Goal: Task Accomplishment & Management: Manage account settings

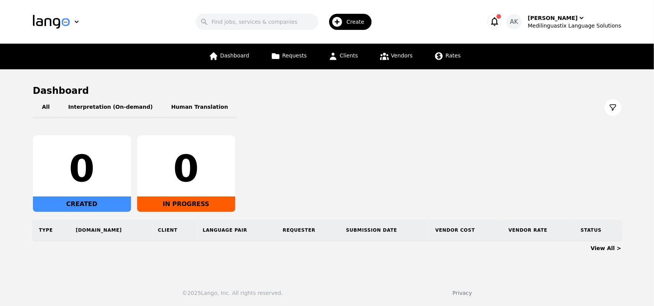
click at [500, 23] on icon "button" at bounding box center [494, 21] width 11 height 11
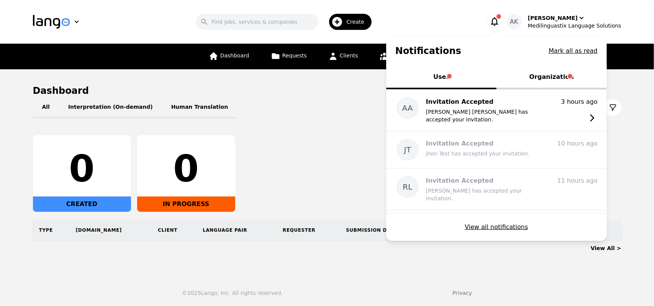
click at [545, 74] on button "Organization" at bounding box center [551, 77] width 110 height 23
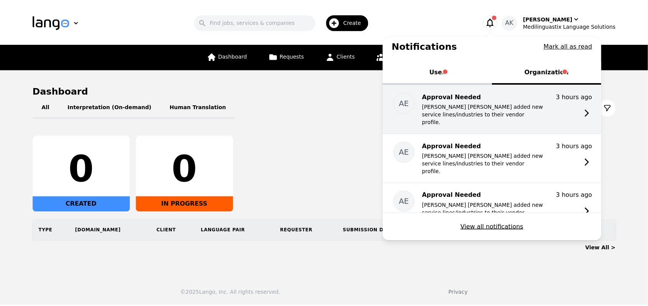
scroll to position [15, 0]
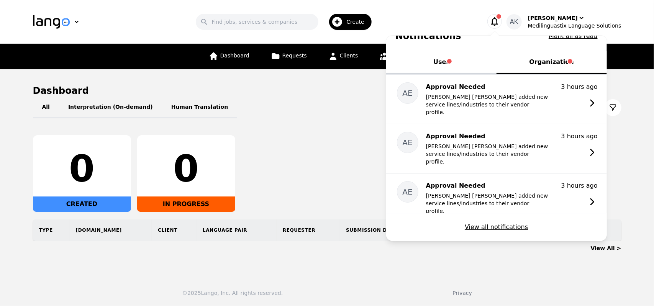
click at [444, 65] on button "User" at bounding box center [441, 62] width 110 height 23
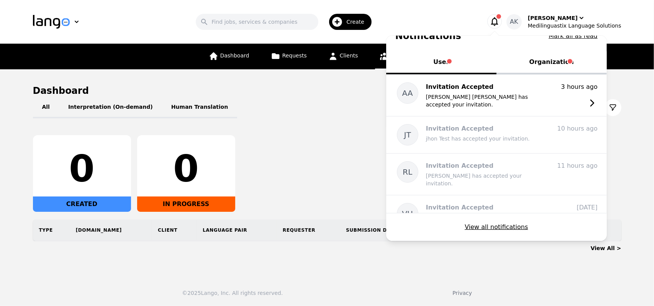
click at [377, 58] on link "Vendors" at bounding box center [396, 57] width 42 height 26
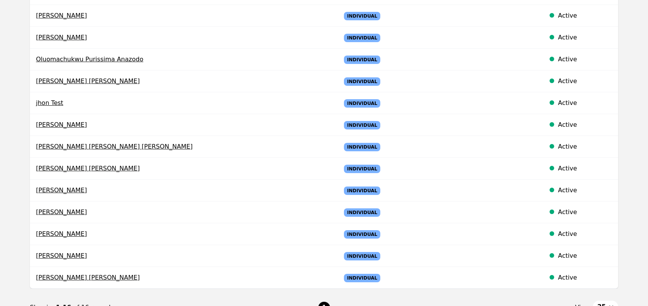
scroll to position [230, 0]
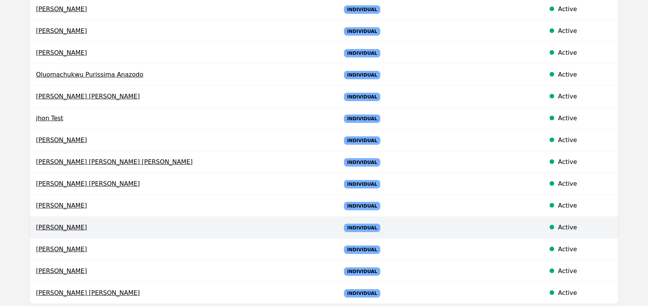
click at [116, 224] on span "[PERSON_NAME]" at bounding box center [182, 227] width 292 height 9
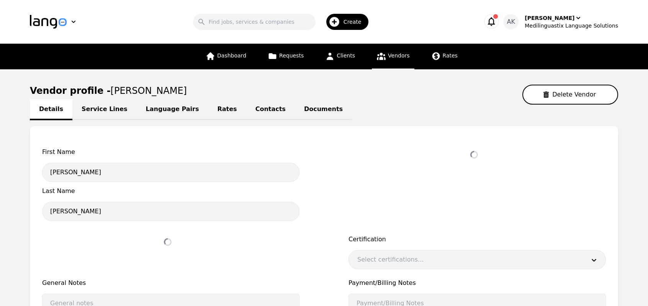
select select "active"
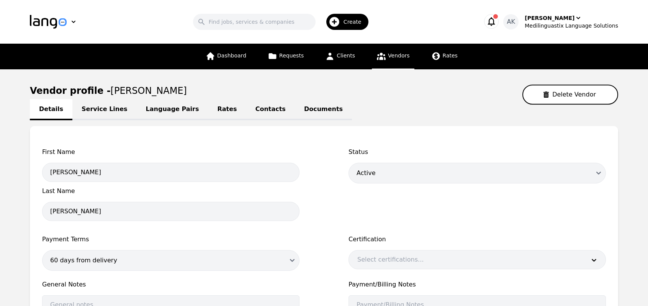
click at [96, 106] on link "Service Lines" at bounding box center [104, 109] width 64 height 21
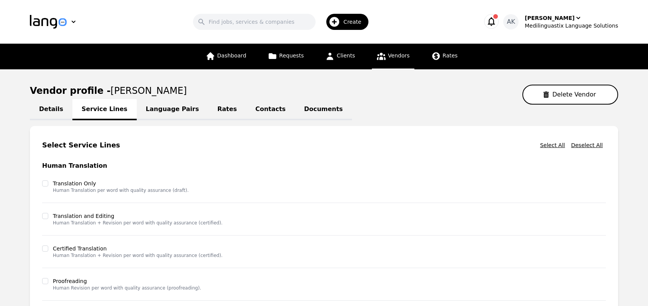
click at [57, 110] on link "Details" at bounding box center [51, 109] width 42 height 21
select select "active"
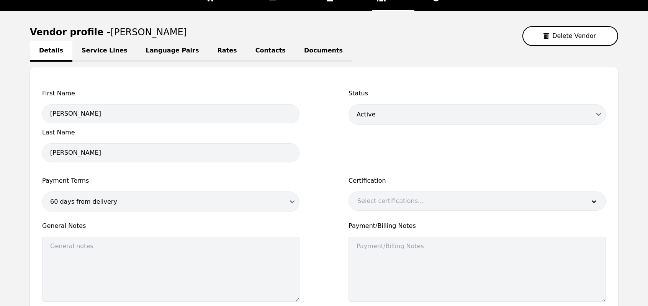
scroll to position [60, 0]
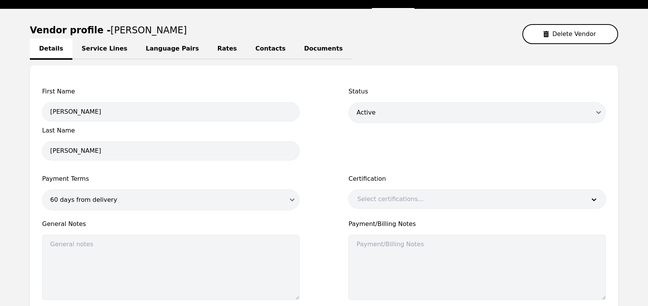
click at [93, 51] on link "Service Lines" at bounding box center [104, 49] width 64 height 21
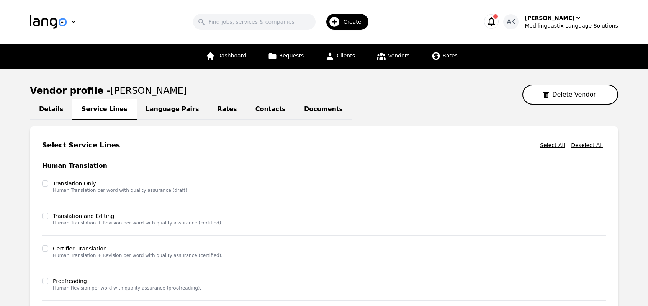
click at [156, 108] on link "Language Pairs" at bounding box center [173, 109] width 72 height 21
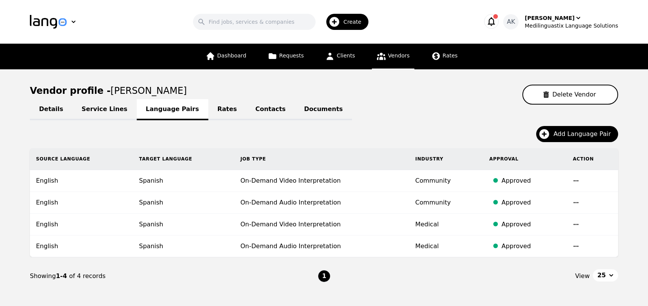
click at [59, 111] on link "Details" at bounding box center [51, 109] width 42 height 21
select select "active"
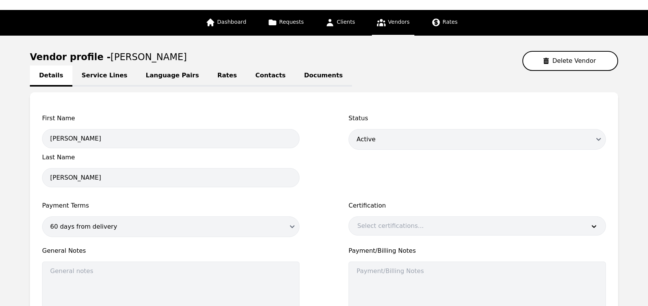
scroll to position [61, 0]
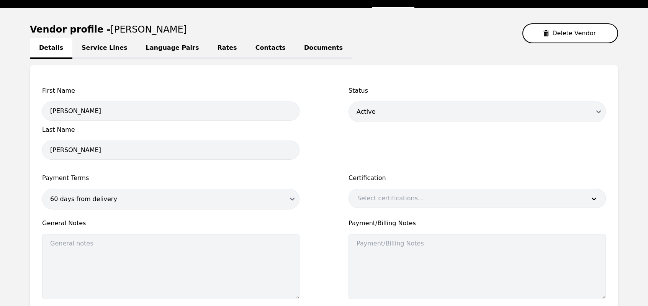
click at [246, 49] on link "Contacts" at bounding box center [270, 48] width 49 height 21
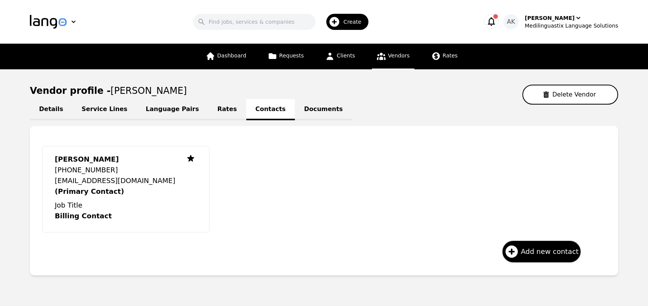
click at [49, 107] on link "Details" at bounding box center [51, 109] width 42 height 21
select select "active"
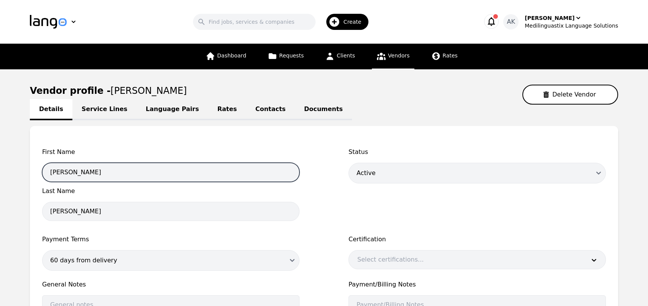
drag, startPoint x: 103, startPoint y: 173, endPoint x: 41, endPoint y: 176, distance: 62.1
click at [41, 176] on div "First Name [PERSON_NAME] [PERSON_NAME] Last Name [PERSON_NAME] Status Draft Act…" at bounding box center [324, 251] width 588 height 251
drag, startPoint x: 115, startPoint y: 173, endPoint x: 21, endPoint y: 178, distance: 93.9
click at [21, 178] on main "Vendor profile - [PERSON_NAME] Delete Vendor Details Service Lines Language Pai…" at bounding box center [324, 246] width 648 height 355
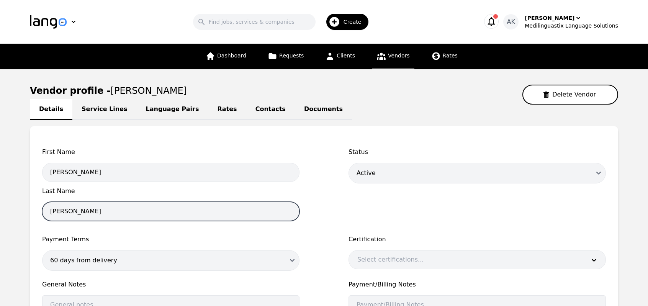
drag, startPoint x: 76, startPoint y: 213, endPoint x: 18, endPoint y: 212, distance: 57.4
click at [18, 212] on main "Vendor profile - [PERSON_NAME] Delete Vendor Details Service Lines Language Pai…" at bounding box center [324, 246] width 648 height 355
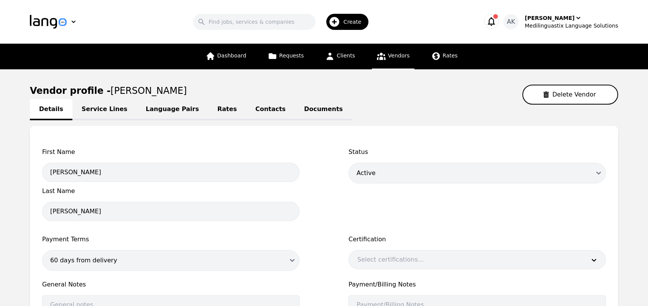
click at [246, 106] on link "Contacts" at bounding box center [270, 109] width 49 height 21
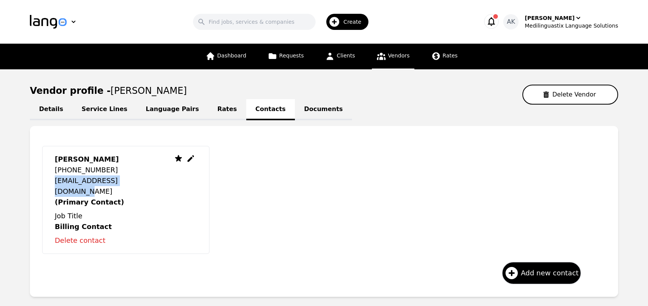
drag, startPoint x: 137, startPoint y: 180, endPoint x: 54, endPoint y: 178, distance: 82.7
click at [54, 178] on div "[PERSON_NAME] [PHONE_NUMBER] [EMAIL_ADDRESS][DOMAIN_NAME] (Primary Contact) Job…" at bounding box center [125, 200] width 167 height 108
copy p "[EMAIL_ADDRESS][DOMAIN_NAME]"
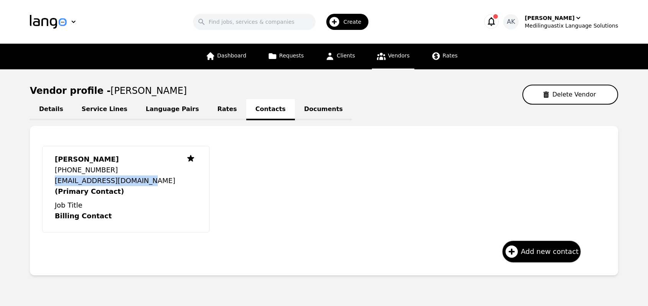
click at [394, 60] on link "Vendors" at bounding box center [393, 57] width 42 height 26
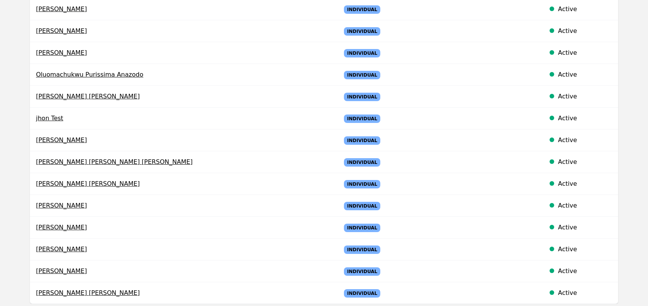
scroll to position [245, 0]
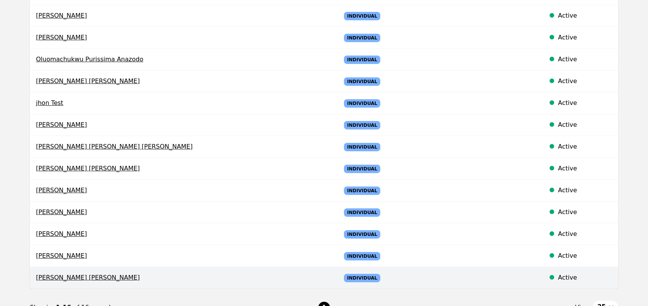
click at [84, 275] on span "[PERSON_NAME] [PERSON_NAME]" at bounding box center [182, 277] width 292 height 9
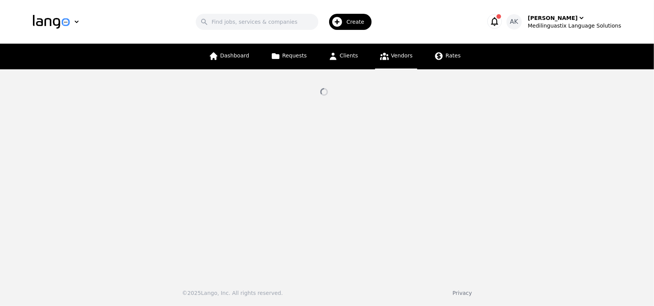
select select "active"
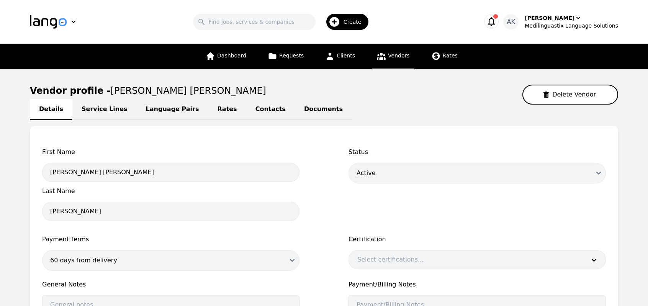
click at [104, 111] on link "Service Lines" at bounding box center [104, 109] width 64 height 21
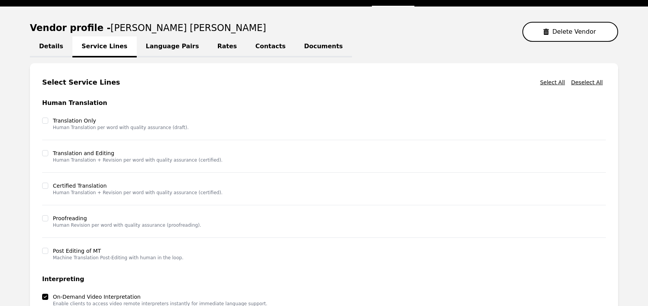
scroll to position [46, 0]
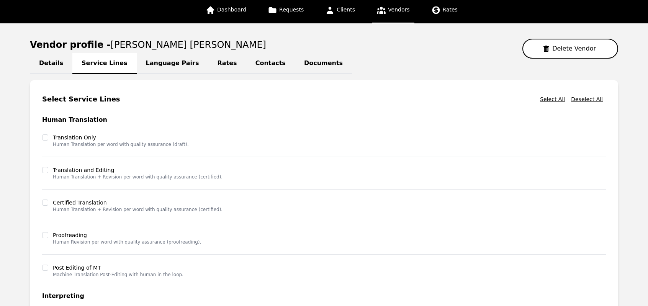
click at [138, 65] on link "Language Pairs" at bounding box center [173, 63] width 72 height 21
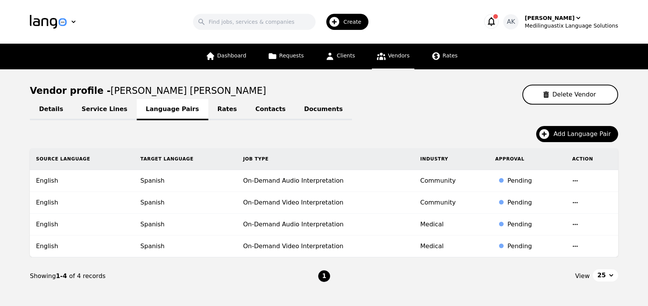
click at [246, 106] on link "Contacts" at bounding box center [270, 109] width 49 height 21
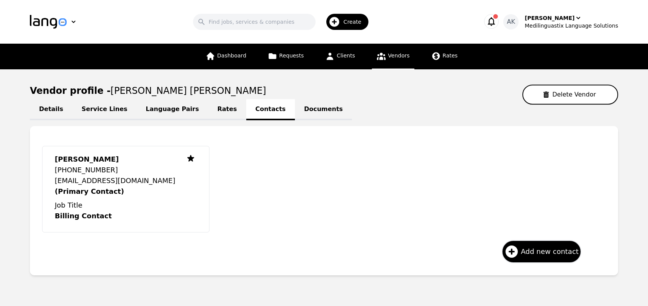
click at [295, 107] on link "Documents" at bounding box center [323, 109] width 57 height 21
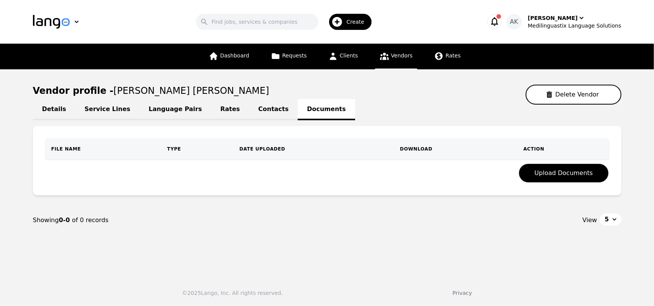
click at [51, 109] on link "Details" at bounding box center [54, 109] width 42 height 21
select select "active"
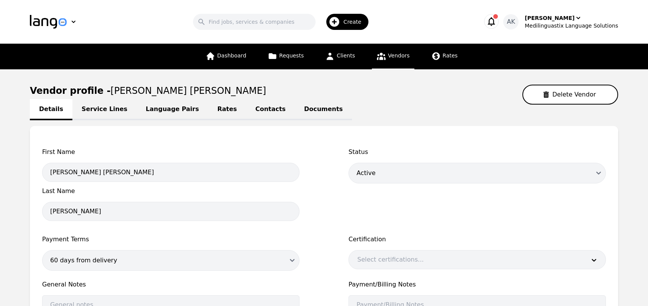
click at [391, 56] on span "Vendors" at bounding box center [398, 55] width 21 height 6
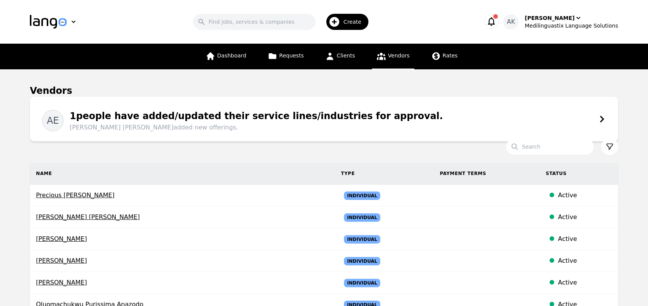
click at [242, 114] on div "1 people have added/updated their service lines/industries for approval. [PERSO…" at bounding box center [253, 120] width 379 height 23
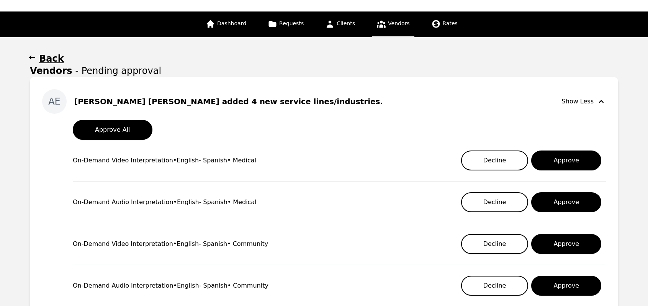
scroll to position [31, 0]
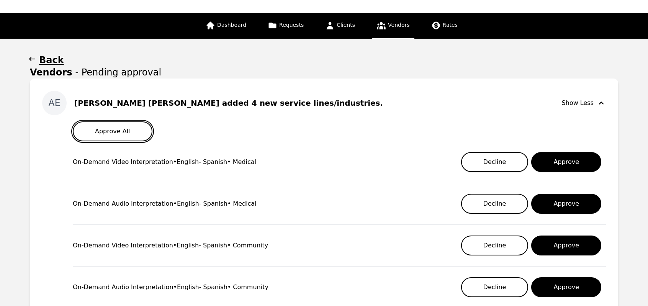
click at [93, 135] on button "Approve All" at bounding box center [113, 131] width 80 height 20
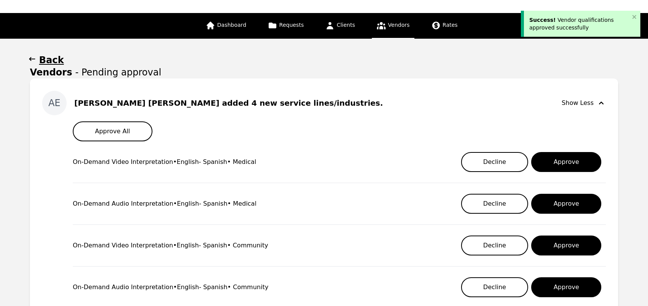
scroll to position [0, 0]
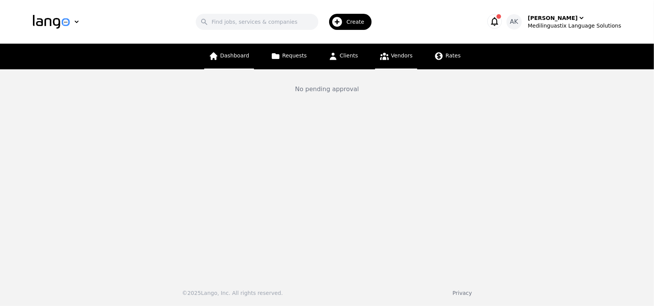
click at [235, 59] on link "Dashboard" at bounding box center [229, 57] width 50 height 26
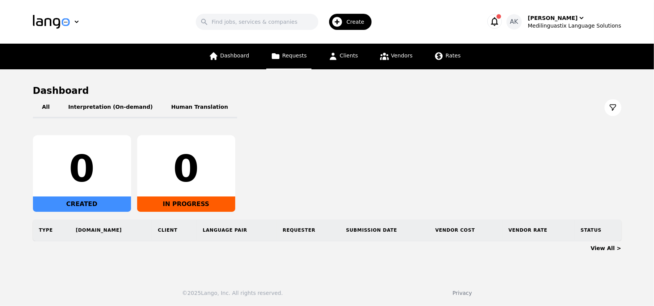
click at [288, 59] on span "Requests" at bounding box center [294, 55] width 25 height 6
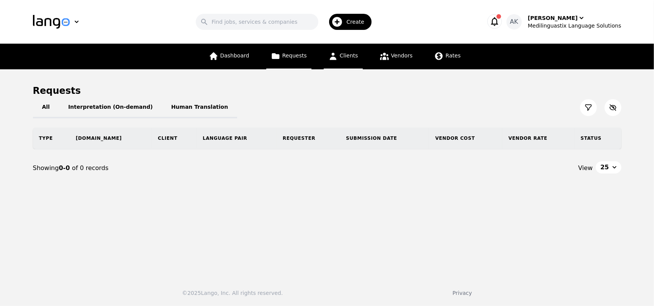
click at [343, 54] on span "Clients" at bounding box center [349, 55] width 18 height 6
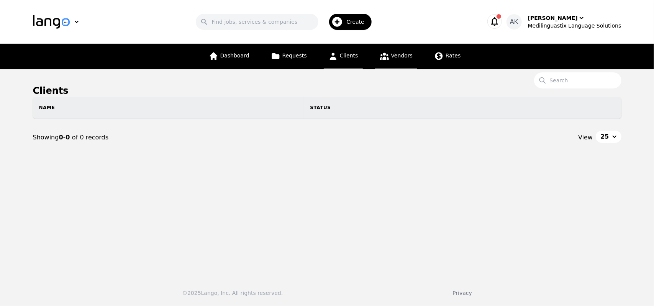
click at [391, 57] on span "Vendors" at bounding box center [401, 55] width 21 height 6
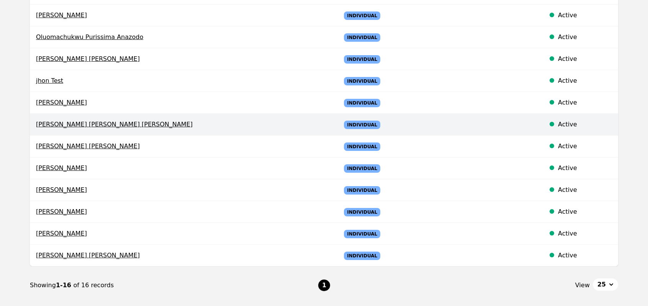
scroll to position [216, 0]
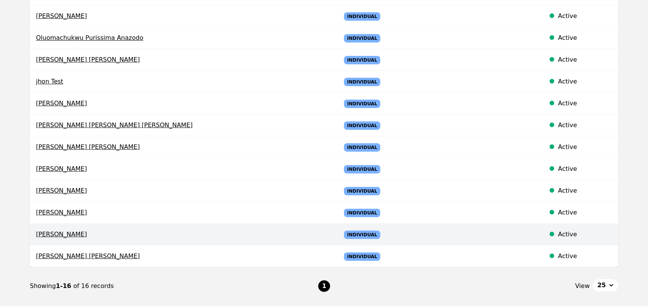
click at [78, 233] on span "[PERSON_NAME]" at bounding box center [182, 234] width 292 height 9
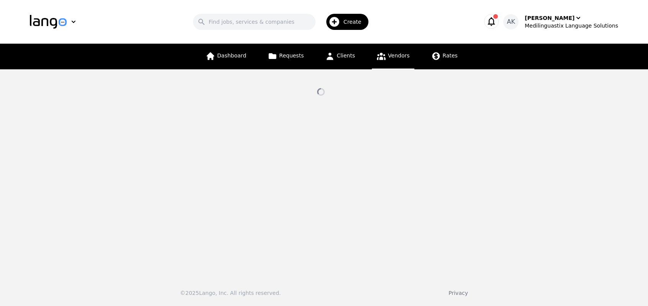
select select "active"
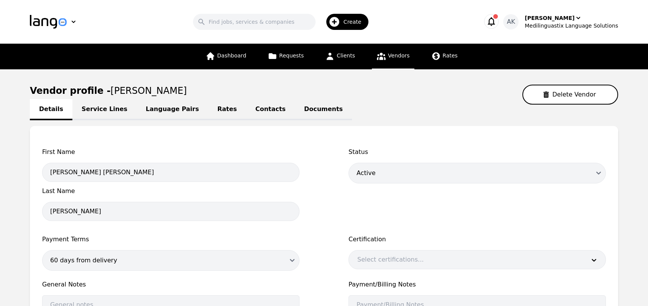
click at [295, 111] on link "Documents" at bounding box center [323, 109] width 57 height 21
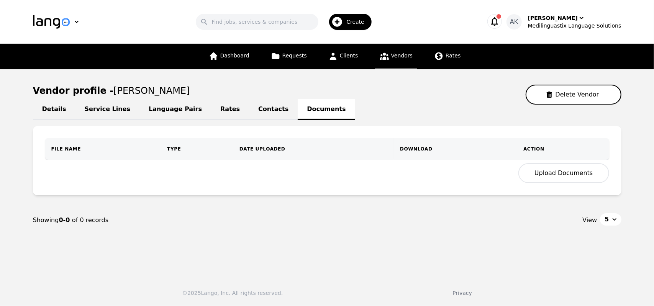
click at [565, 177] on button "Upload Documents" at bounding box center [563, 173] width 90 height 20
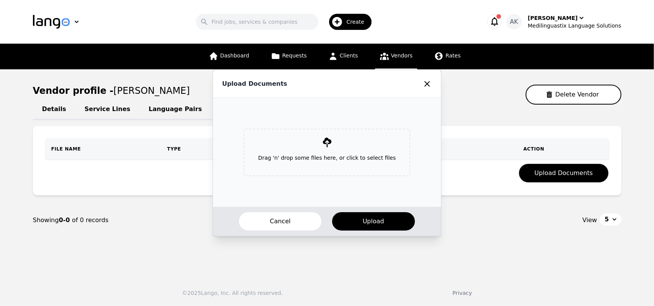
click at [361, 141] on div "Drag 'n' drop some files here, or click to select files" at bounding box center [326, 152] width 167 height 47
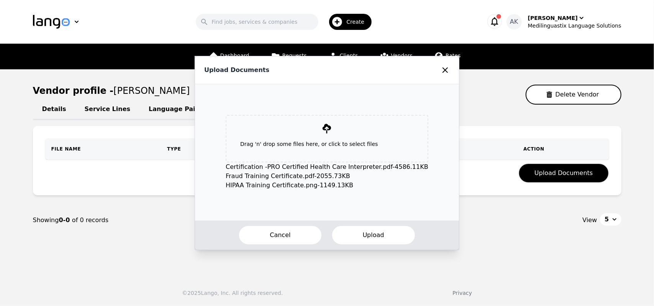
click at [369, 235] on button "Upload" at bounding box center [373, 235] width 84 height 20
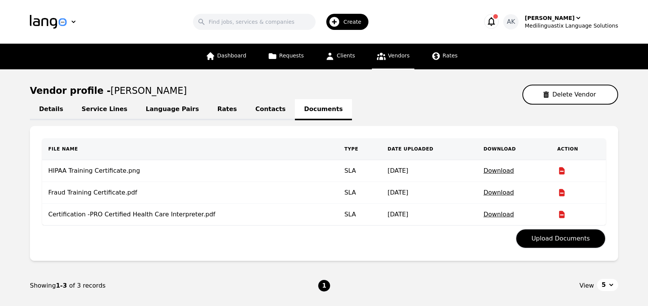
click at [47, 112] on link "Details" at bounding box center [51, 109] width 42 height 21
select select "active"
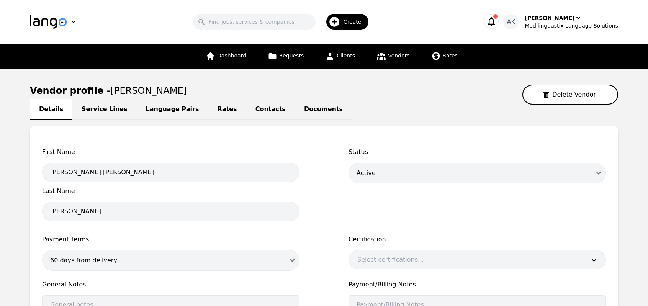
click at [376, 56] on icon at bounding box center [381, 56] width 10 height 10
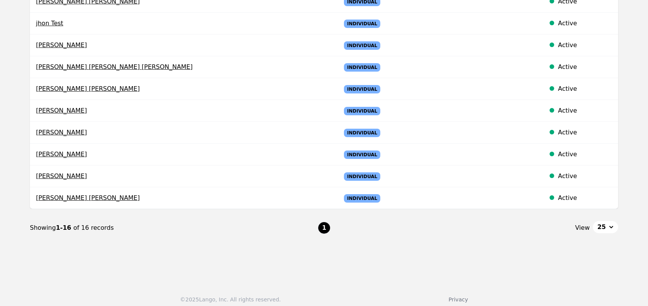
scroll to position [277, 0]
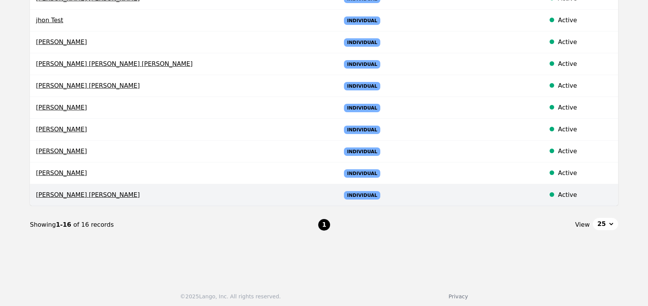
click at [54, 195] on span "[PERSON_NAME] [PERSON_NAME]" at bounding box center [182, 194] width 292 height 9
select select "active"
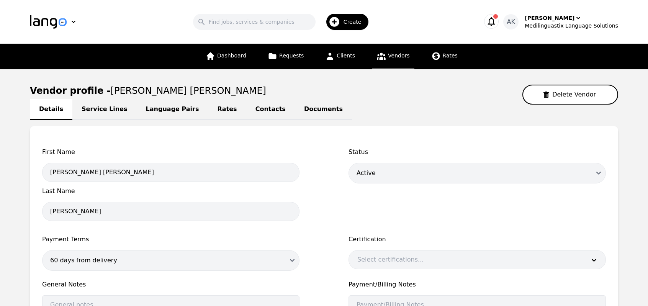
click at [295, 105] on link "Documents" at bounding box center [323, 109] width 57 height 21
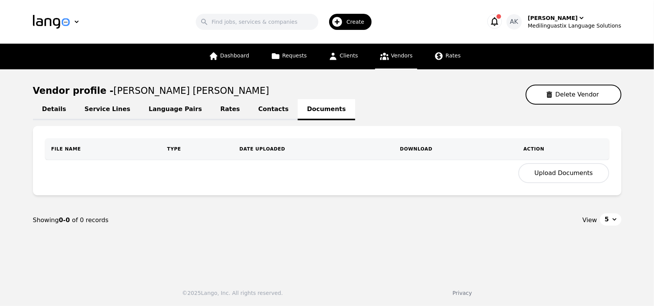
click at [557, 172] on button "Upload Documents" at bounding box center [563, 173] width 90 height 20
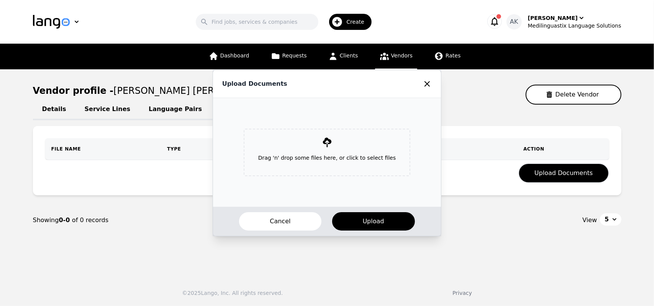
click at [351, 147] on div "Drag 'n' drop some files here, or click to select files" at bounding box center [326, 152] width 167 height 47
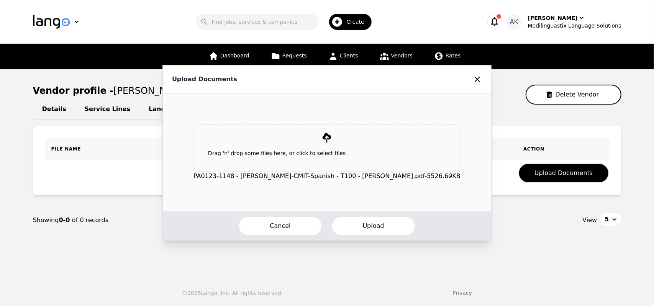
click at [353, 220] on button "Upload" at bounding box center [373, 226] width 84 height 20
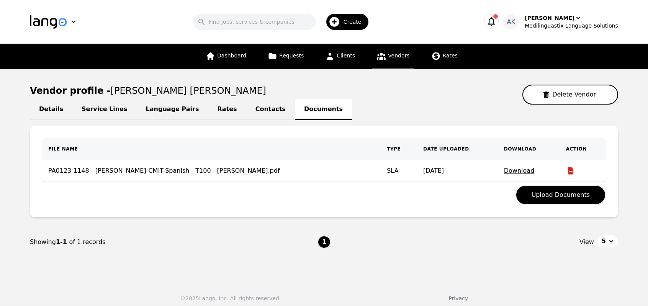
click at [571, 170] on icon at bounding box center [570, 170] width 5 height 7
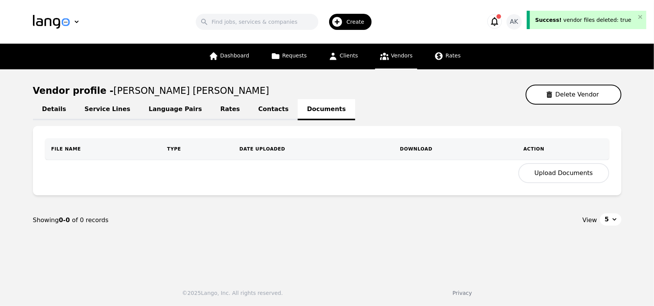
click at [553, 179] on button "Upload Documents" at bounding box center [563, 173] width 90 height 20
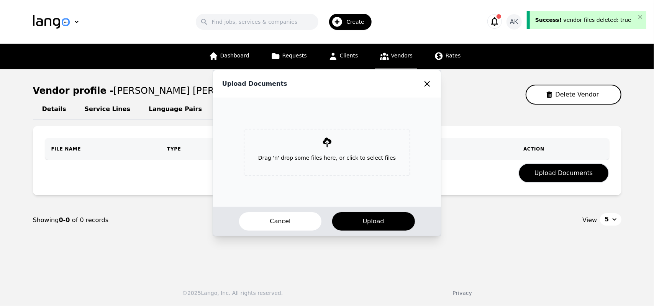
click at [331, 154] on p "Drag 'n' drop some files here, or click to select files" at bounding box center [327, 158] width 150 height 20
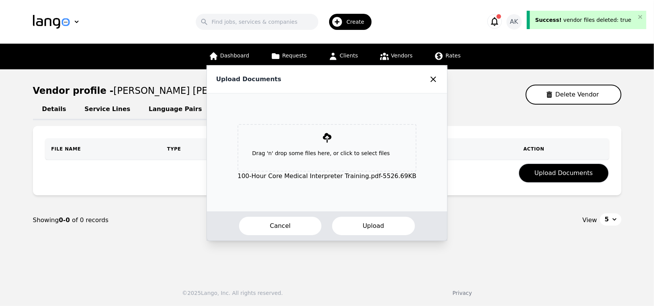
click at [368, 230] on button "Upload" at bounding box center [373, 226] width 84 height 20
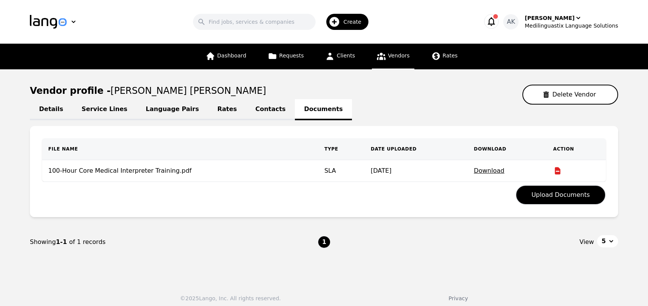
click at [497, 21] on icon "button" at bounding box center [491, 21] width 11 height 11
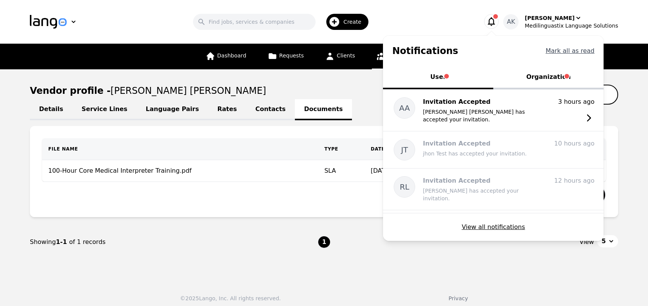
click at [568, 52] on button "Mark all as read" at bounding box center [570, 50] width 49 height 9
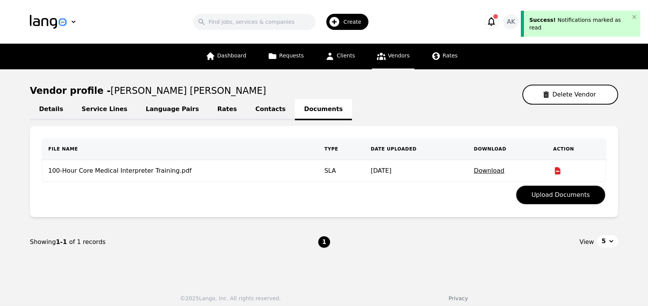
click at [495, 21] on icon "button" at bounding box center [491, 21] width 7 height 9
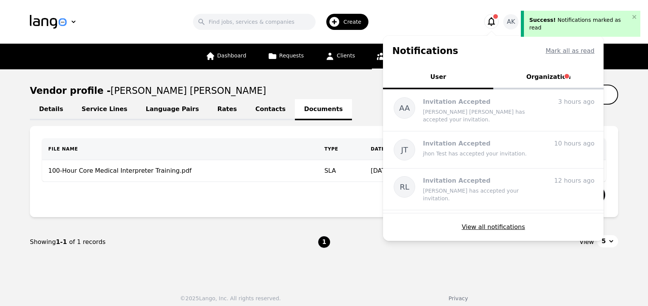
click at [554, 76] on button "Organization" at bounding box center [548, 77] width 110 height 23
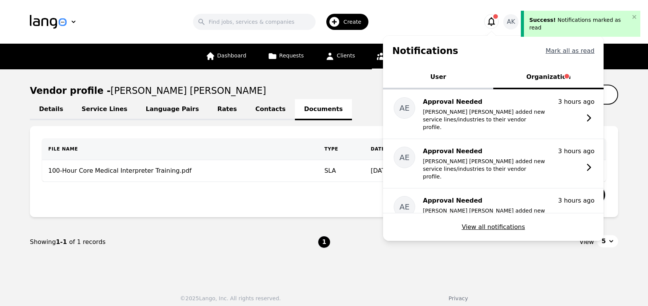
click at [562, 52] on button "Mark all as read" at bounding box center [570, 50] width 49 height 9
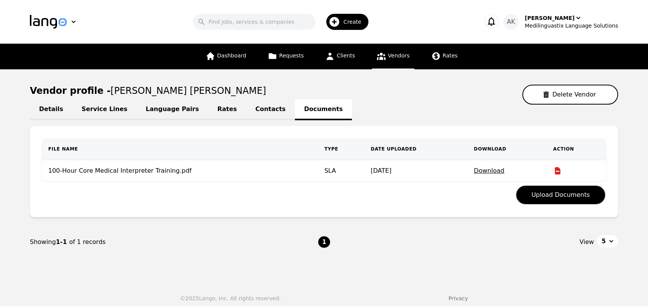
click at [429, 33] on header "Search Create AK [PERSON_NAME] Medilinguastix Language Solutions" at bounding box center [324, 22] width 648 height 44
click at [45, 108] on link "Details" at bounding box center [51, 109] width 42 height 21
select select "active"
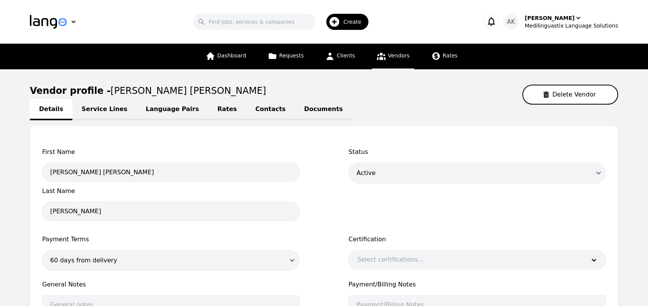
click at [400, 57] on span "Vendors" at bounding box center [398, 55] width 21 height 6
